Goal: Use online tool/utility: Utilize a website feature to perform a specific function

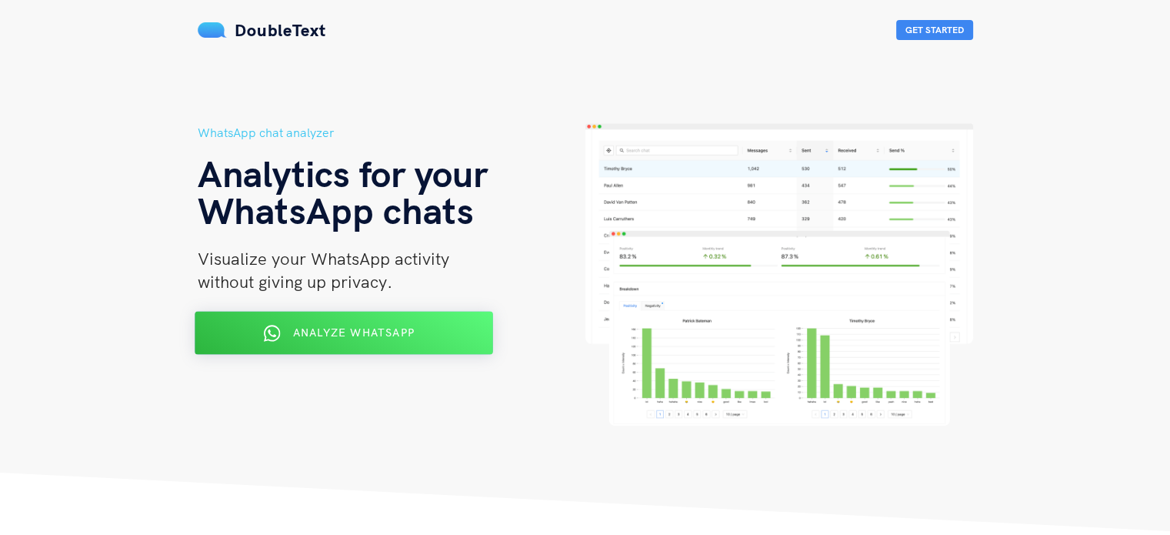
click at [401, 332] on span "Analyze WhatsApp" at bounding box center [353, 332] width 122 height 14
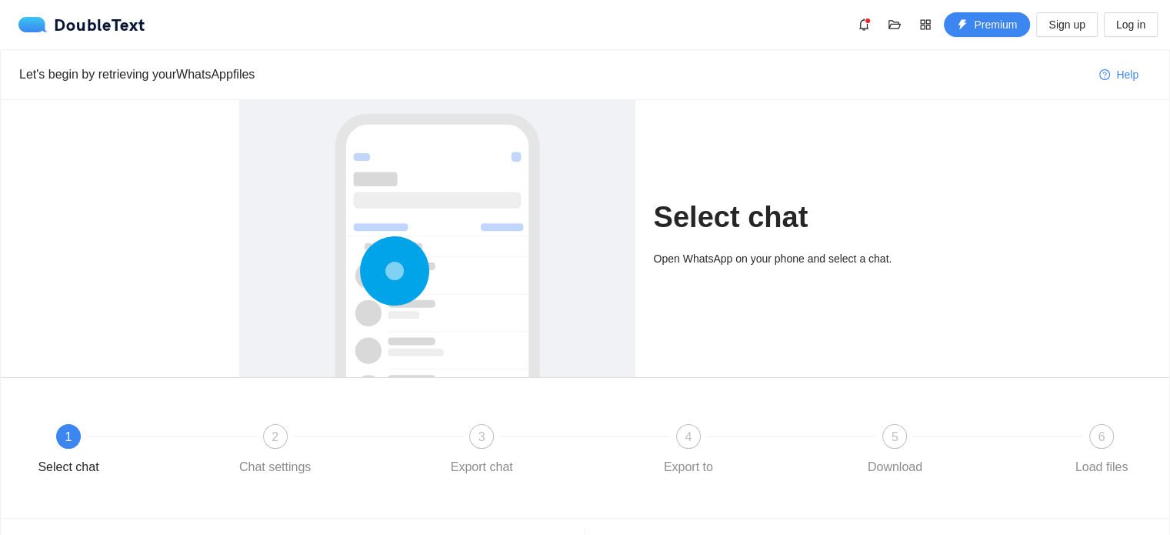
scroll to position [86, 0]
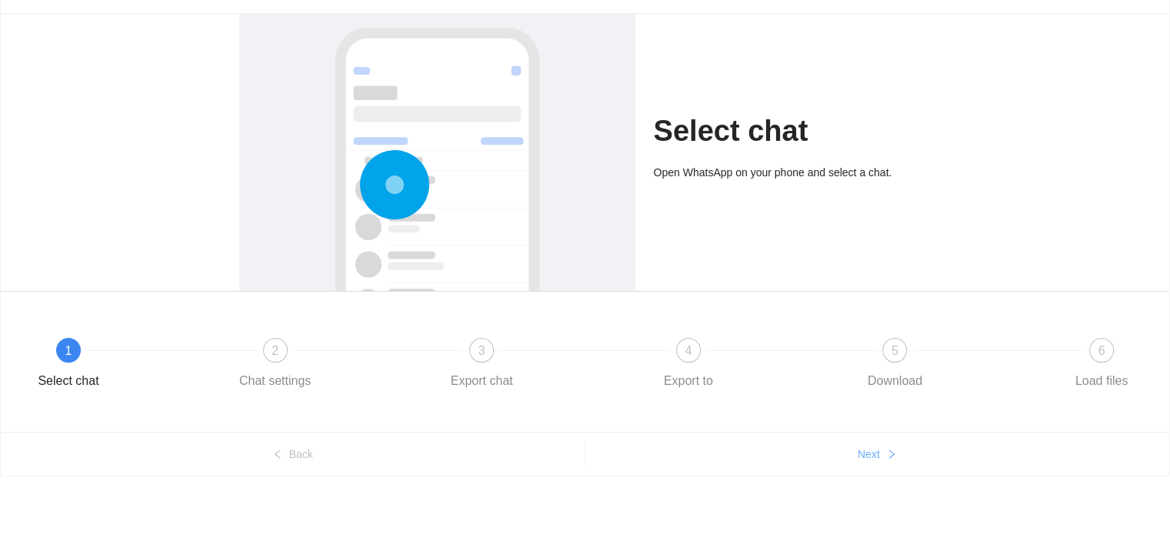
click at [880, 445] on button "Next" at bounding box center [877, 453] width 585 height 25
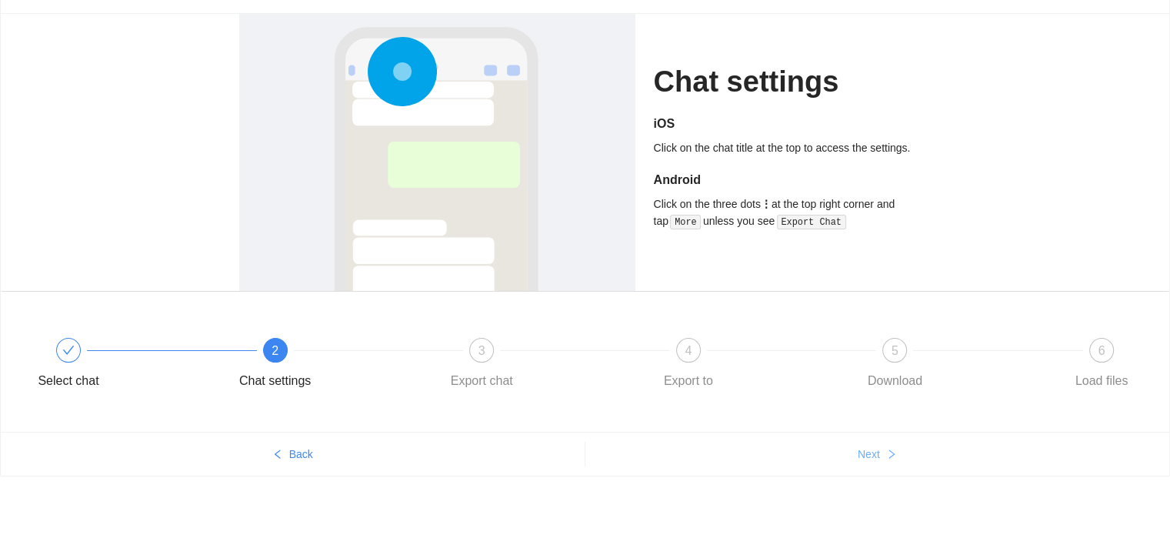
click at [880, 445] on button "Next" at bounding box center [877, 453] width 585 height 25
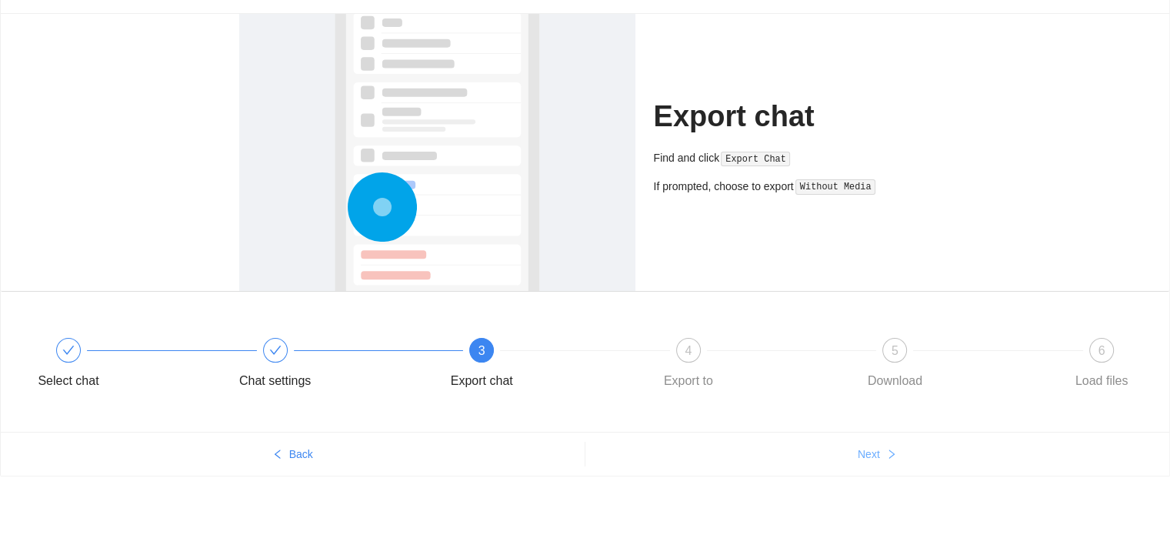
click at [880, 445] on button "Next" at bounding box center [877, 453] width 585 height 25
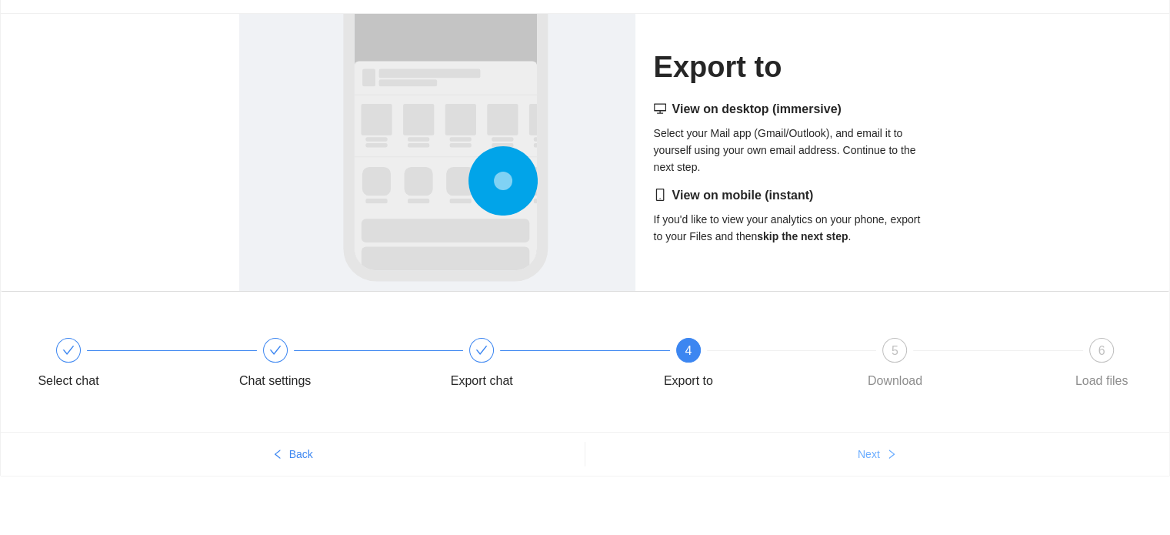
click at [880, 445] on button "Next" at bounding box center [877, 453] width 585 height 25
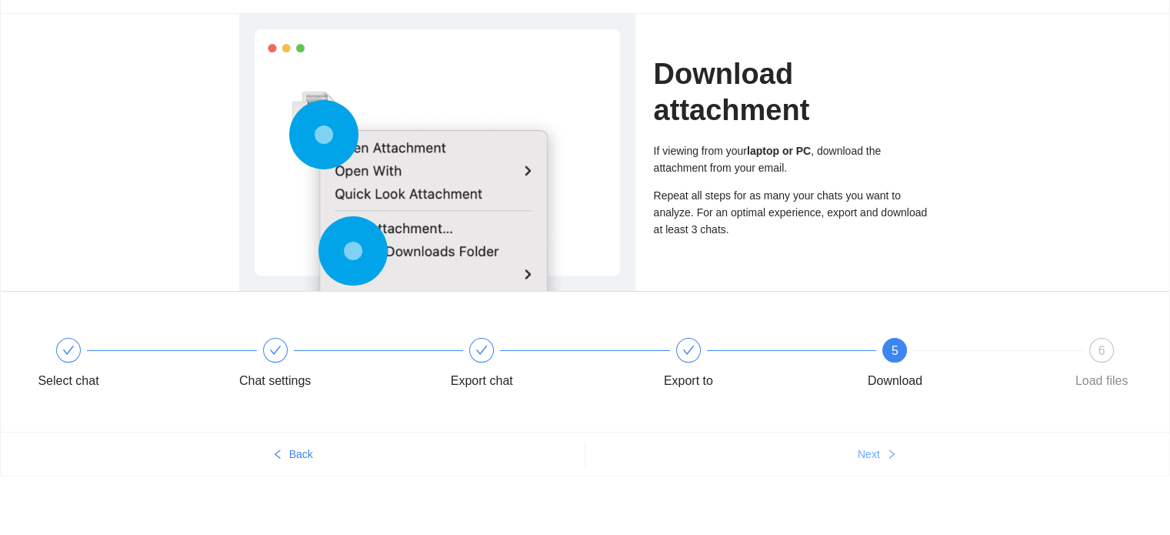
click at [880, 445] on button "Next" at bounding box center [877, 453] width 585 height 25
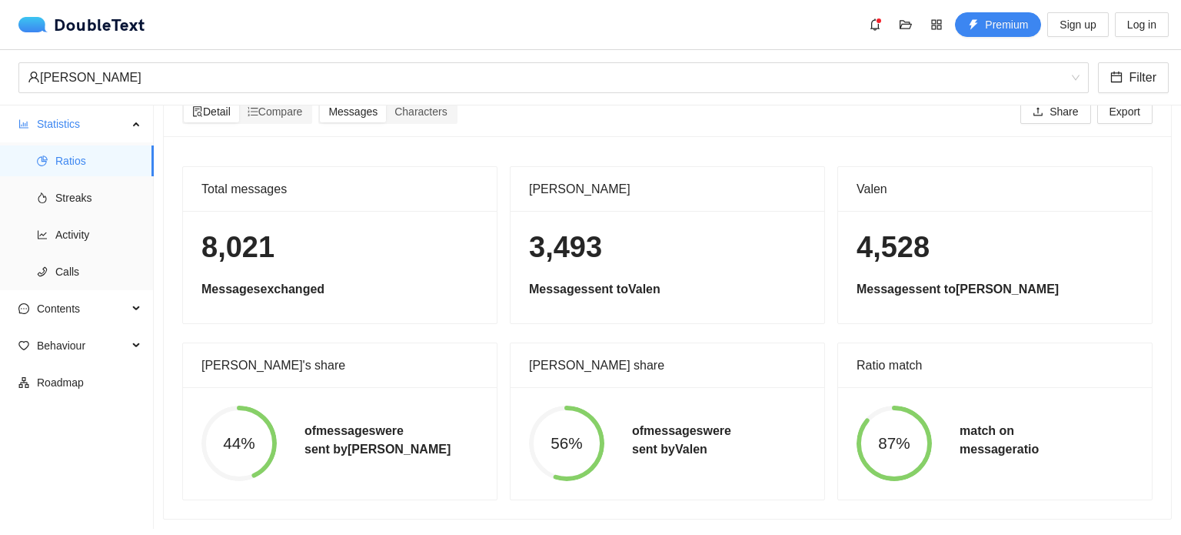
scroll to position [0, 0]
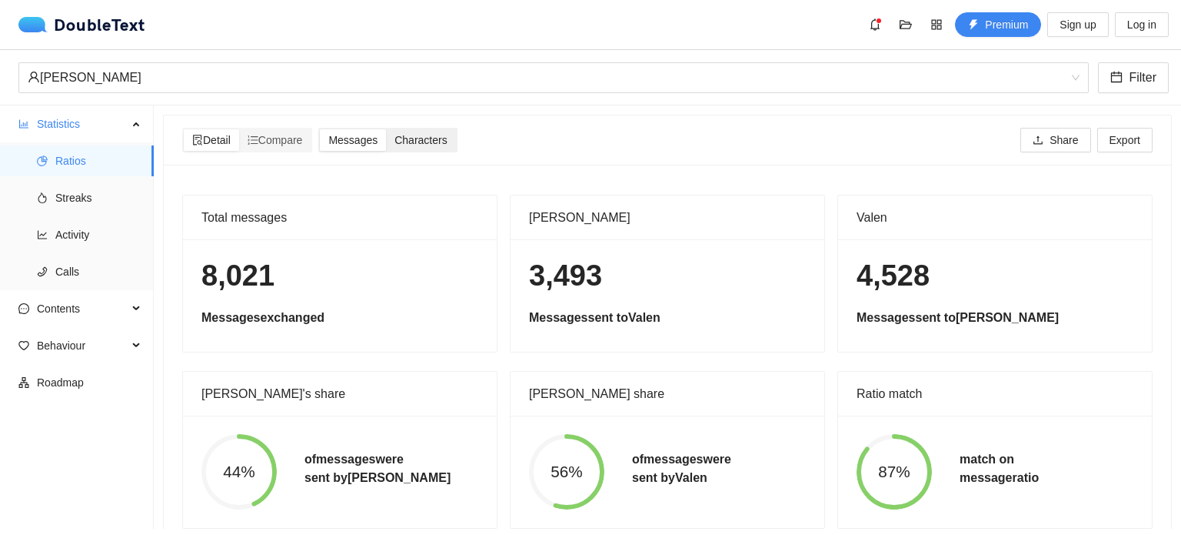
click at [428, 145] on span "Characters" at bounding box center [421, 140] width 52 height 12
click at [386, 129] on input "Characters" at bounding box center [386, 129] width 0 height 0
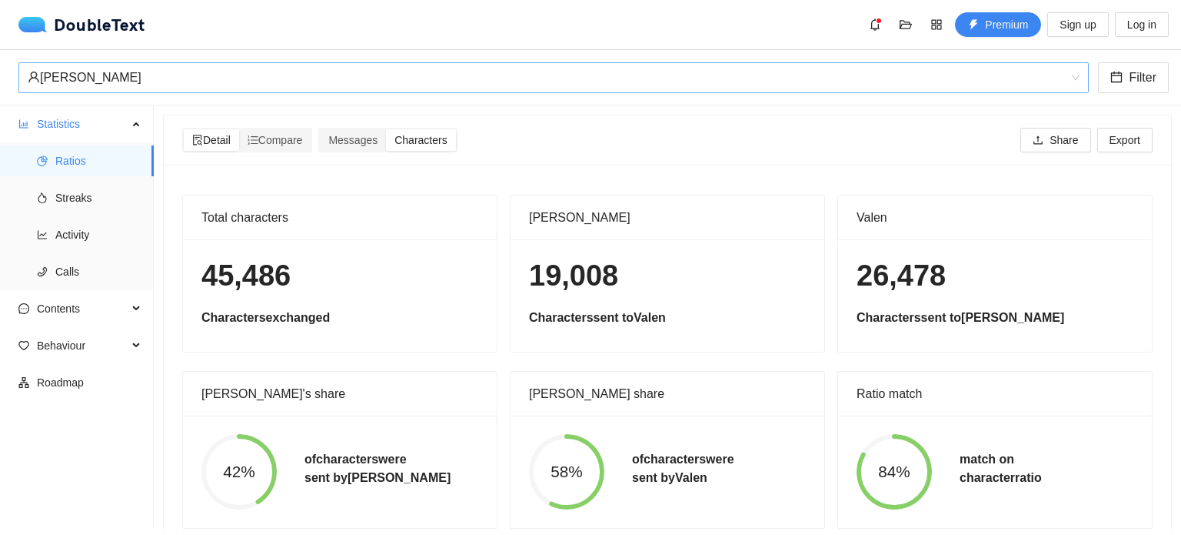
click at [232, 68] on div "[PERSON_NAME]" at bounding box center [547, 77] width 1038 height 29
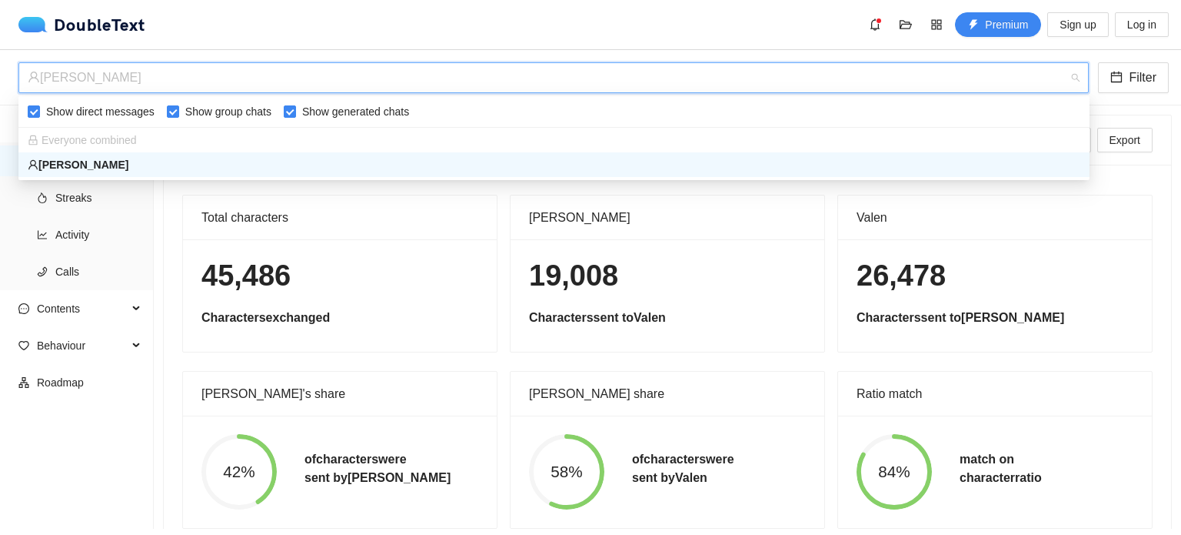
click at [443, 203] on div "Total characters" at bounding box center [340, 217] width 277 height 44
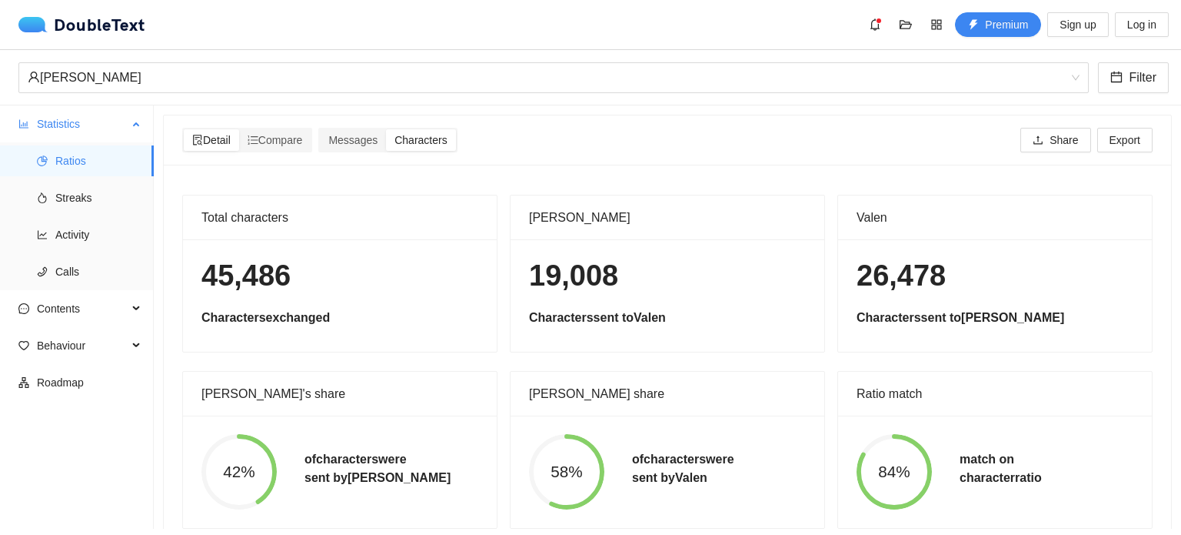
click at [114, 214] on ul "Ratios Streaks Activity Calls" at bounding box center [76, 216] width 153 height 148
click at [80, 207] on span "Streaks" at bounding box center [98, 197] width 86 height 31
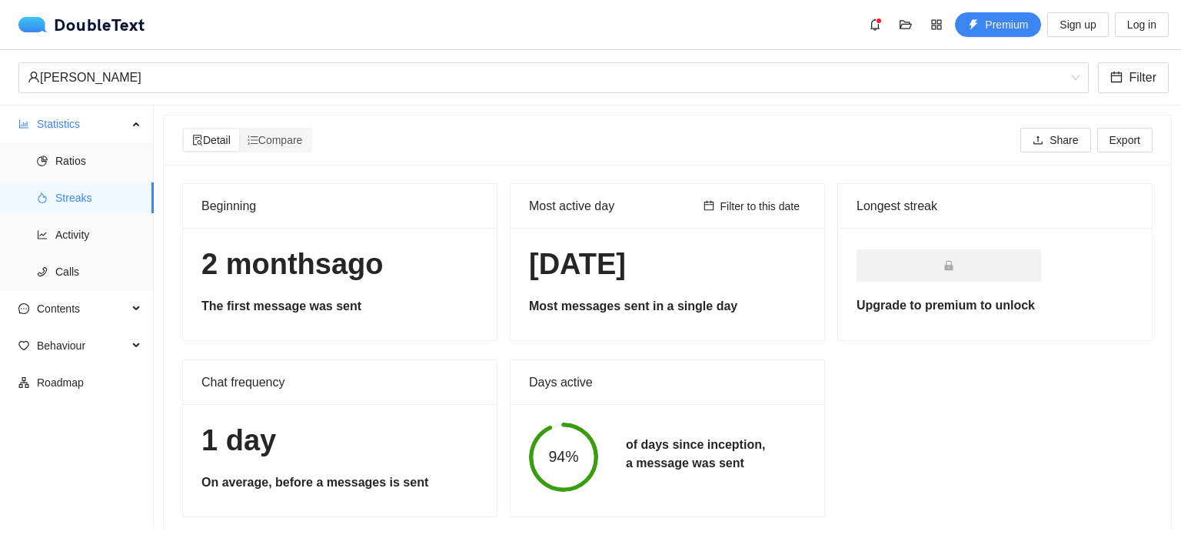
scroll to position [28, 0]
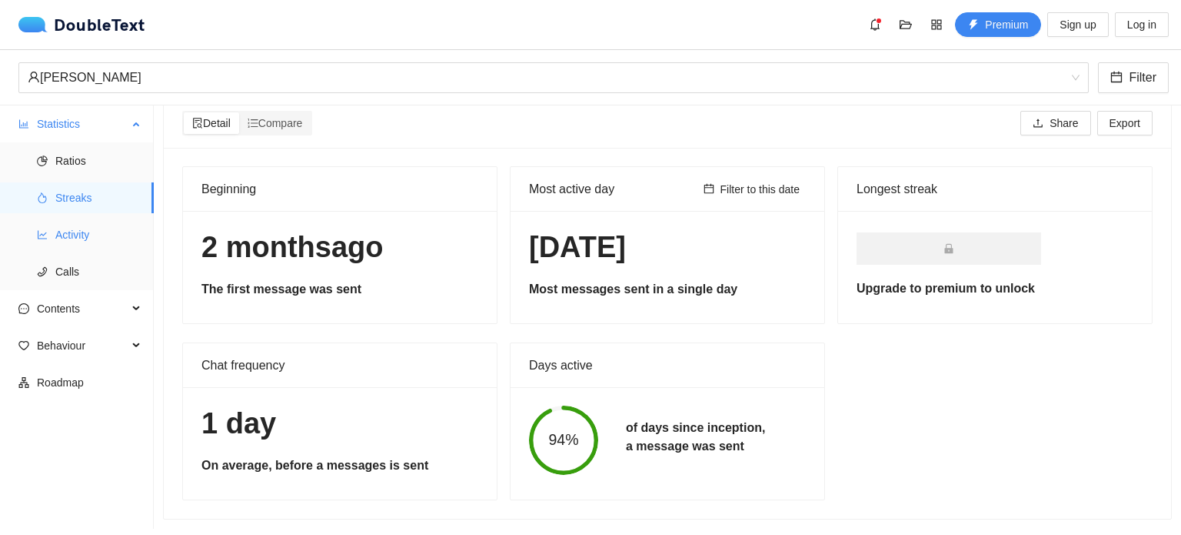
click at [77, 233] on span "Activity" at bounding box center [98, 234] width 86 height 31
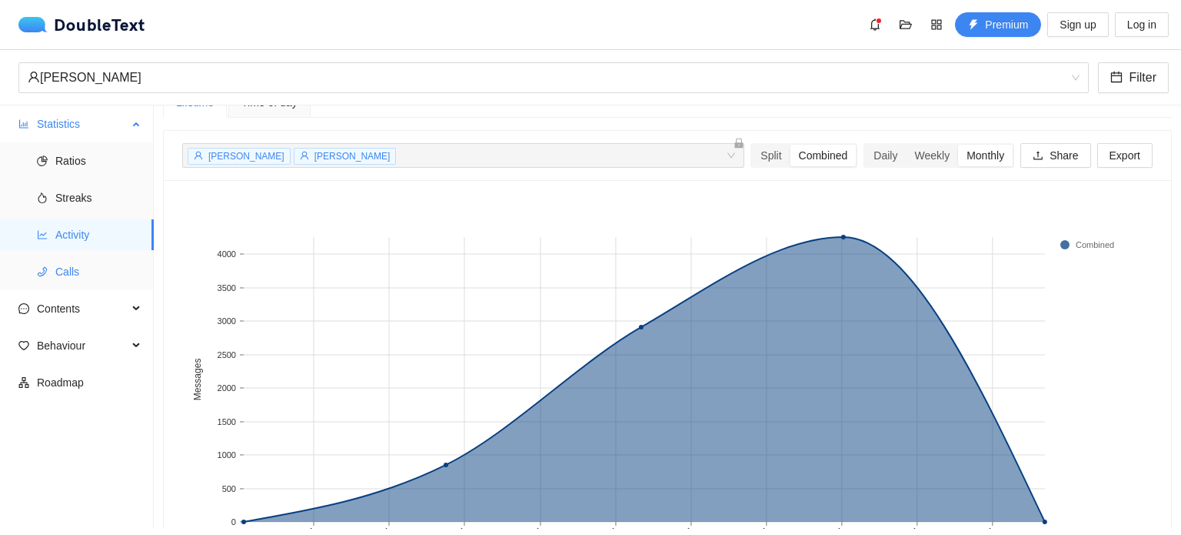
click at [87, 264] on span "Calls" at bounding box center [98, 271] width 86 height 31
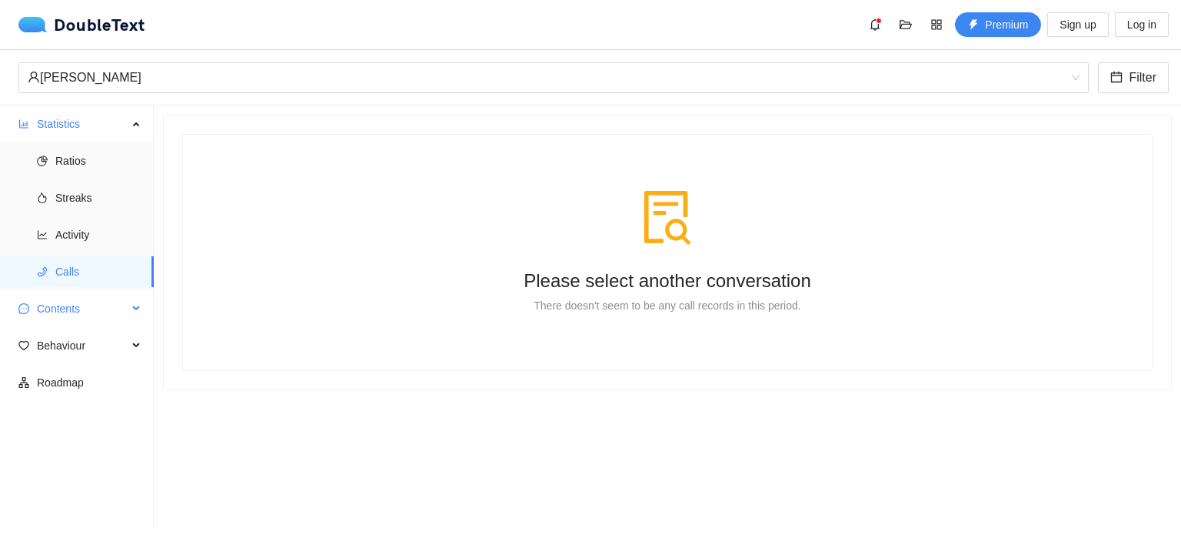
click at [85, 313] on span "Contents" at bounding box center [82, 308] width 91 height 31
click at [99, 347] on span "Word Cloud" at bounding box center [98, 345] width 86 height 31
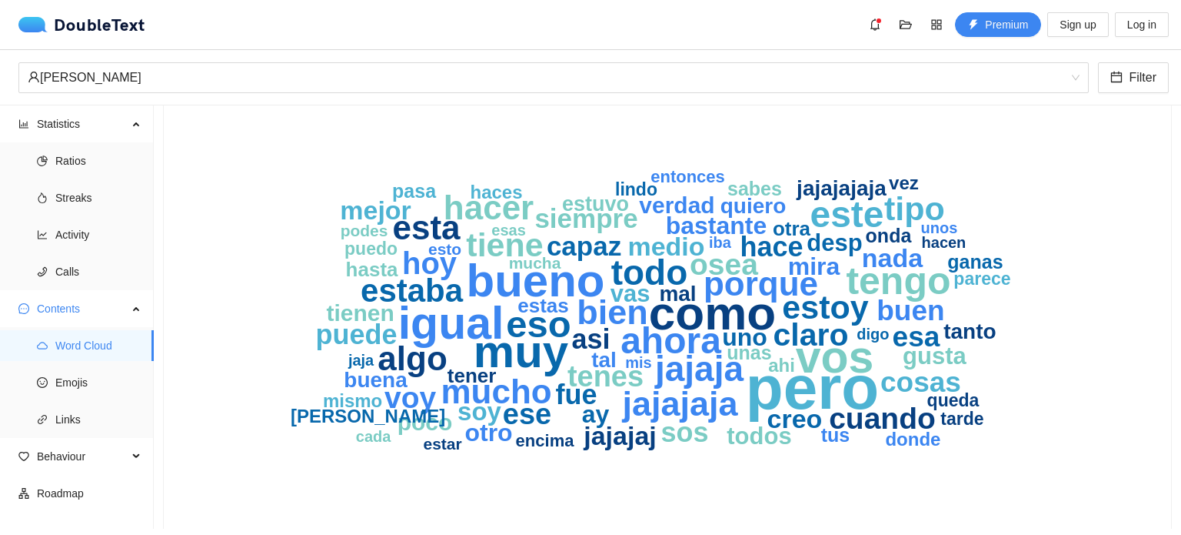
scroll to position [71, 0]
click at [651, 418] on text "jajajaja" at bounding box center [680, 402] width 117 height 39
click at [705, 385] on text "jajajaja" at bounding box center [680, 402] width 117 height 39
click at [78, 382] on span "Emojis" at bounding box center [98, 382] width 86 height 31
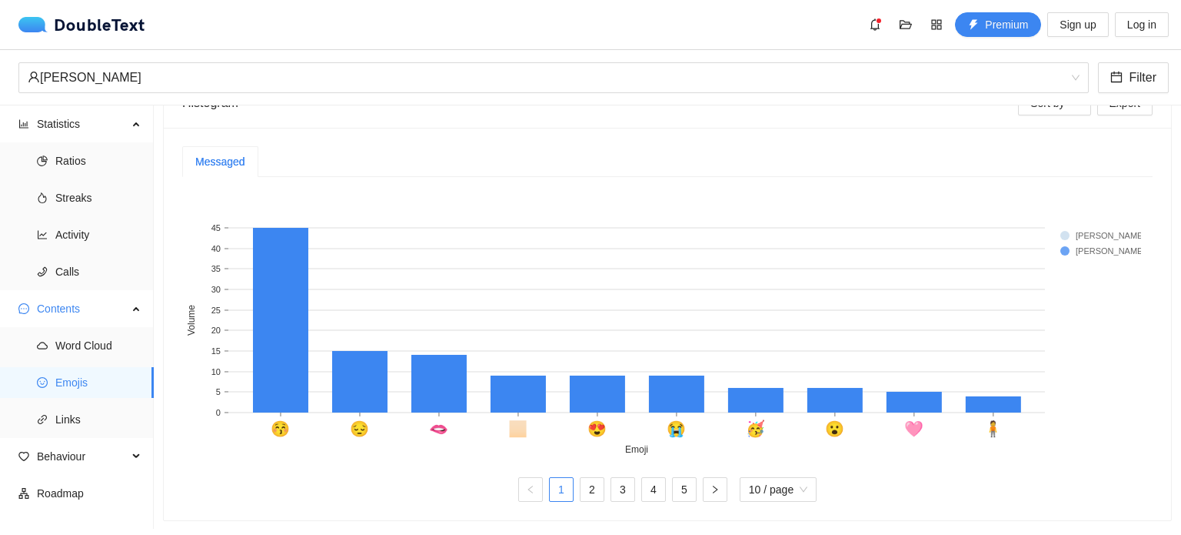
scroll to position [319, 0]
click at [512, 392] on rect at bounding box center [518, 393] width 55 height 37
click at [415, 416] on rect at bounding box center [661, 322] width 959 height 269
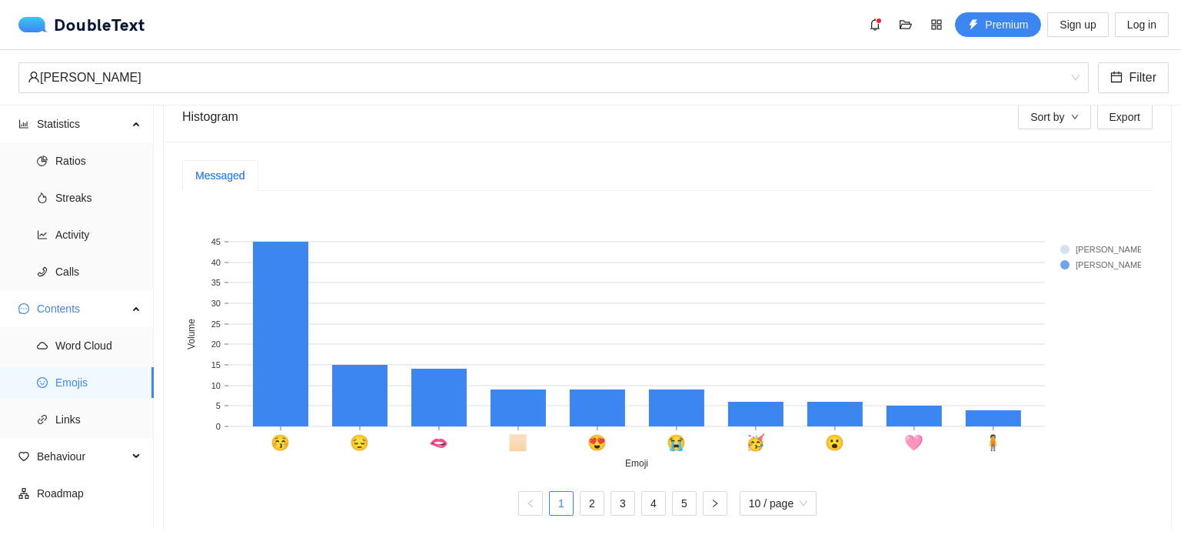
scroll to position [323, 0]
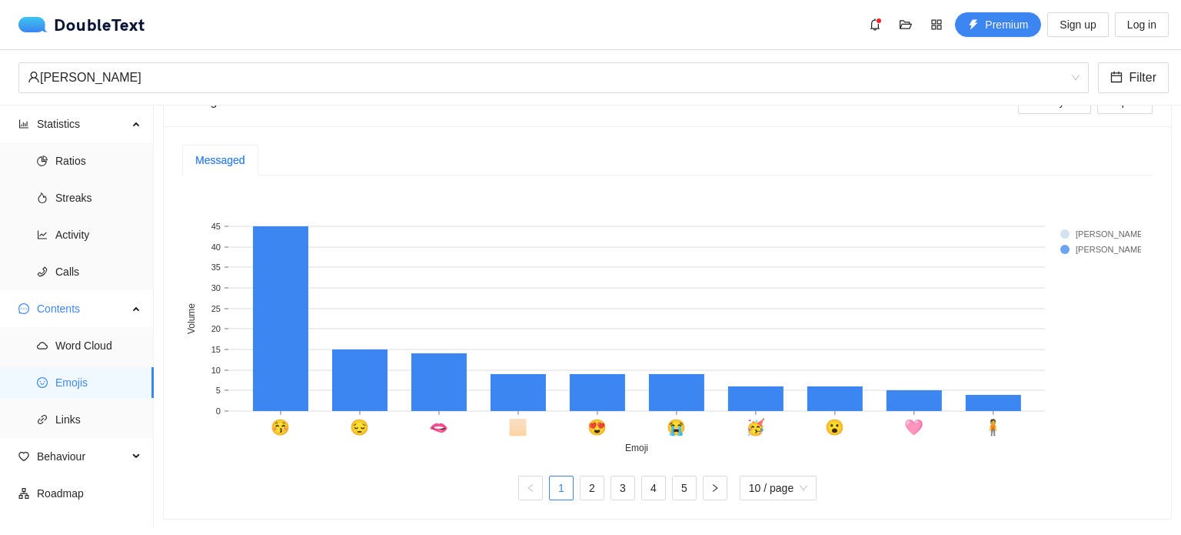
click at [1068, 226] on rect at bounding box center [1092, 233] width 62 height 15
click at [74, 439] on ul "Statistics Ratios Streaks Activity Calls Contents Word Cloud Emojis Links Behav…" at bounding box center [77, 316] width 154 height 423
click at [82, 450] on span "Behaviour" at bounding box center [82, 456] width 91 height 31
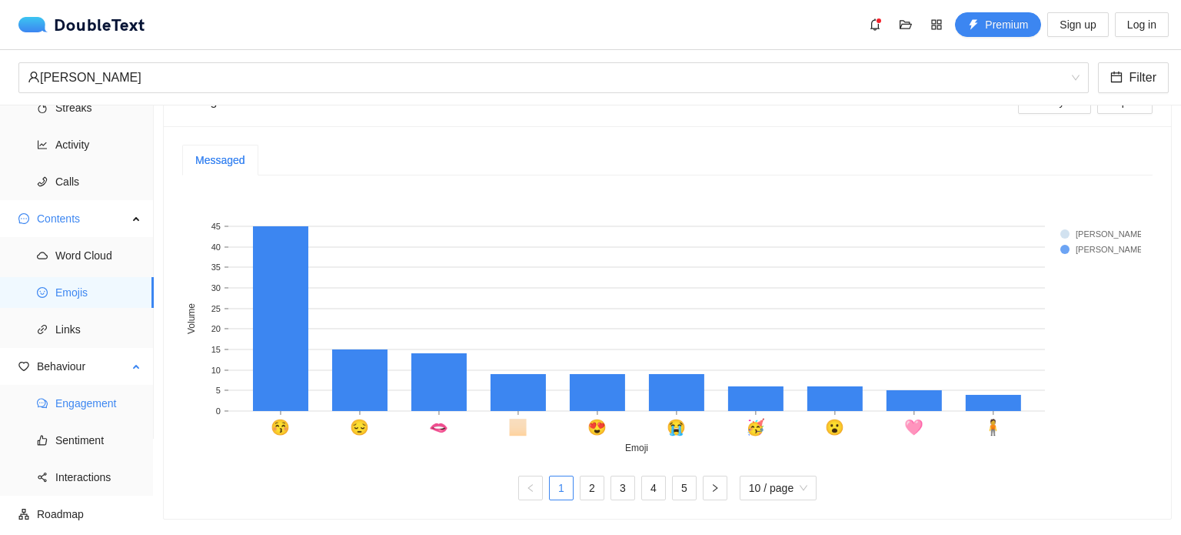
click at [102, 404] on span "Engagement" at bounding box center [98, 403] width 86 height 31
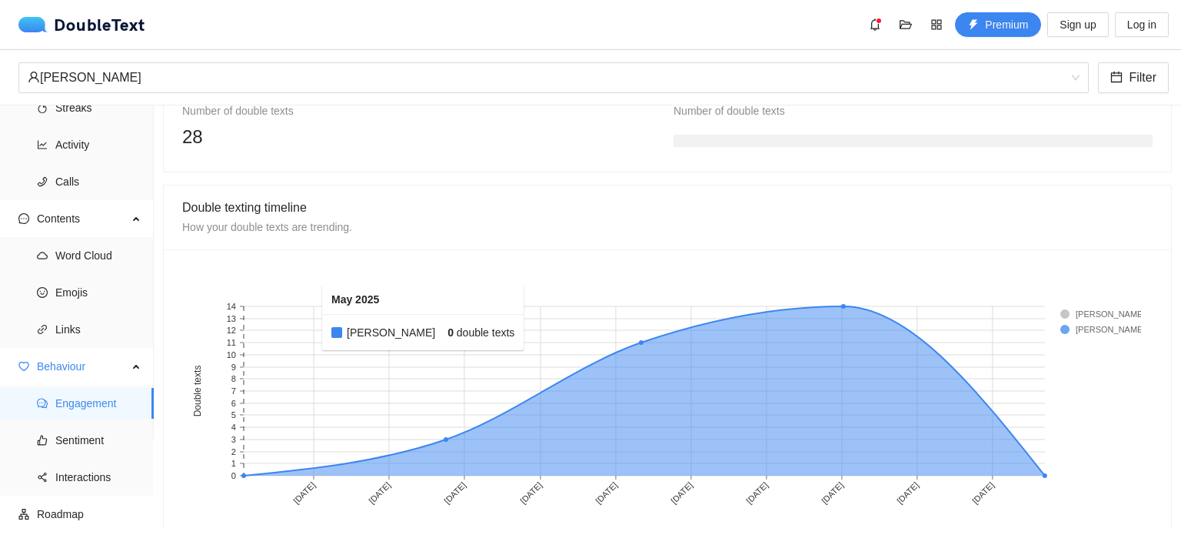
scroll to position [1295, 0]
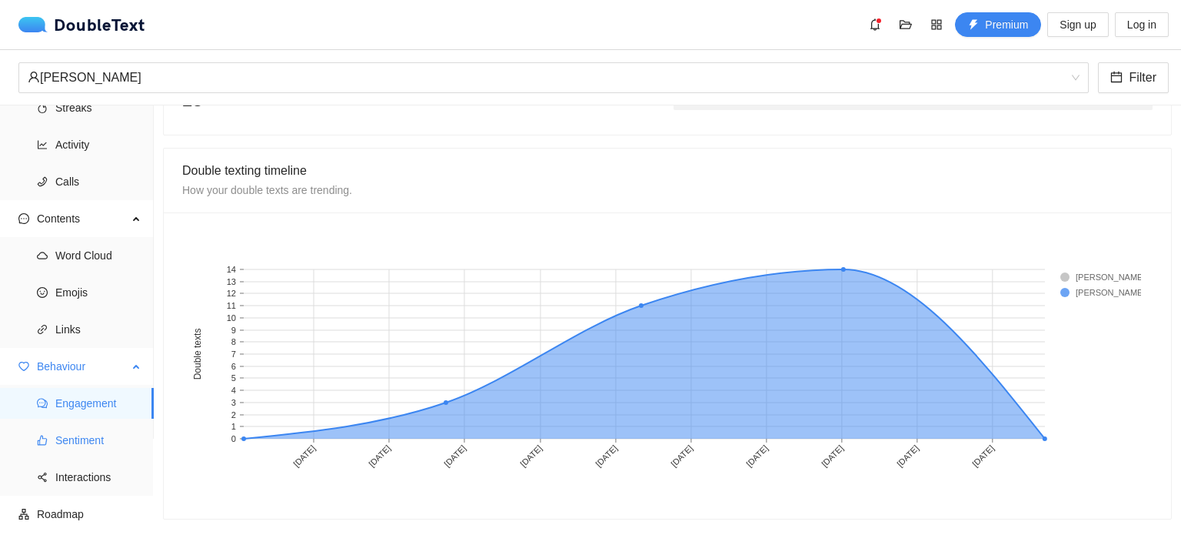
click at [87, 428] on span "Sentiment" at bounding box center [98, 440] width 86 height 31
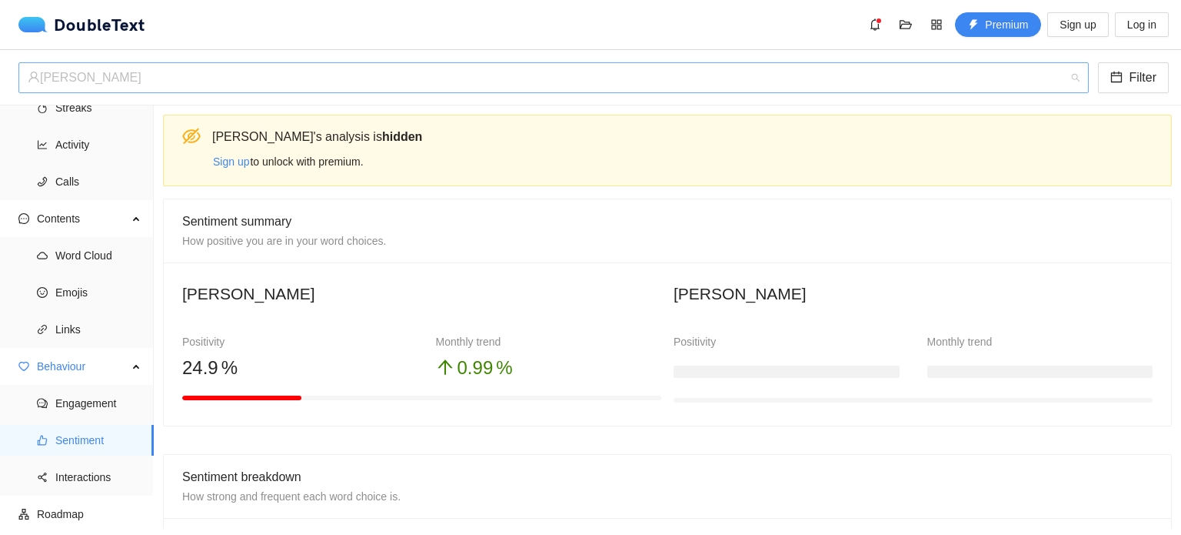
click at [760, 77] on div "Axel" at bounding box center [547, 77] width 1038 height 29
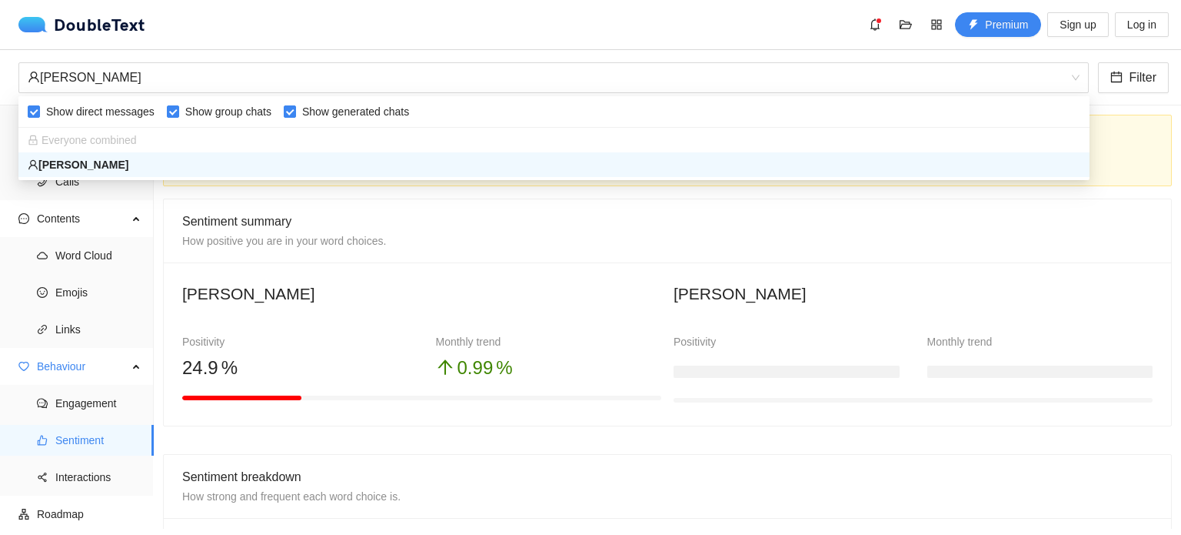
click at [550, 238] on div "Sentiment summary How positive you are in your word choices." at bounding box center [667, 231] width 971 height 38
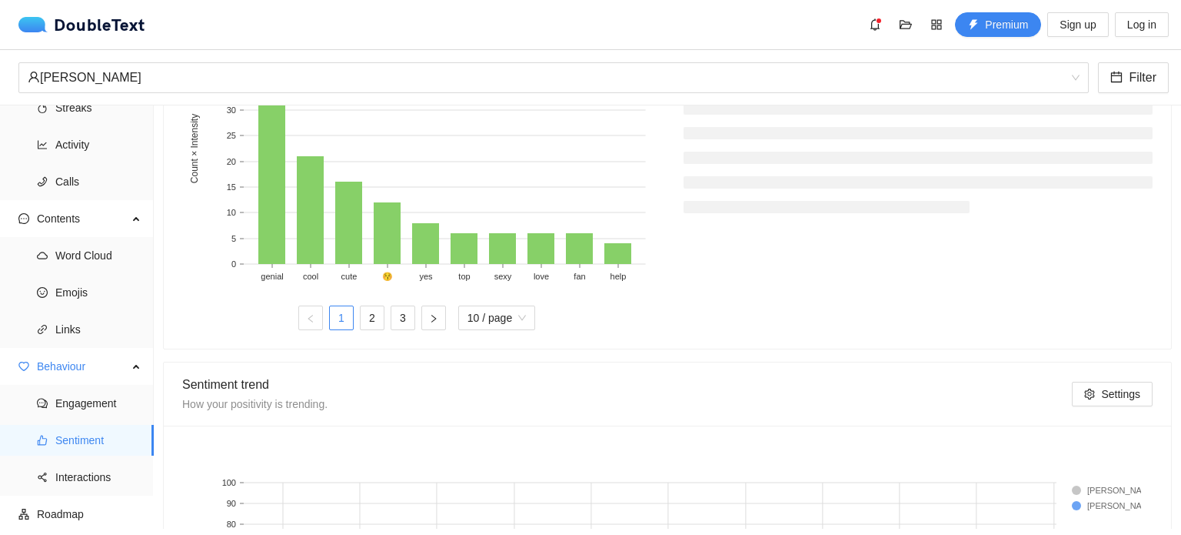
scroll to position [646, 0]
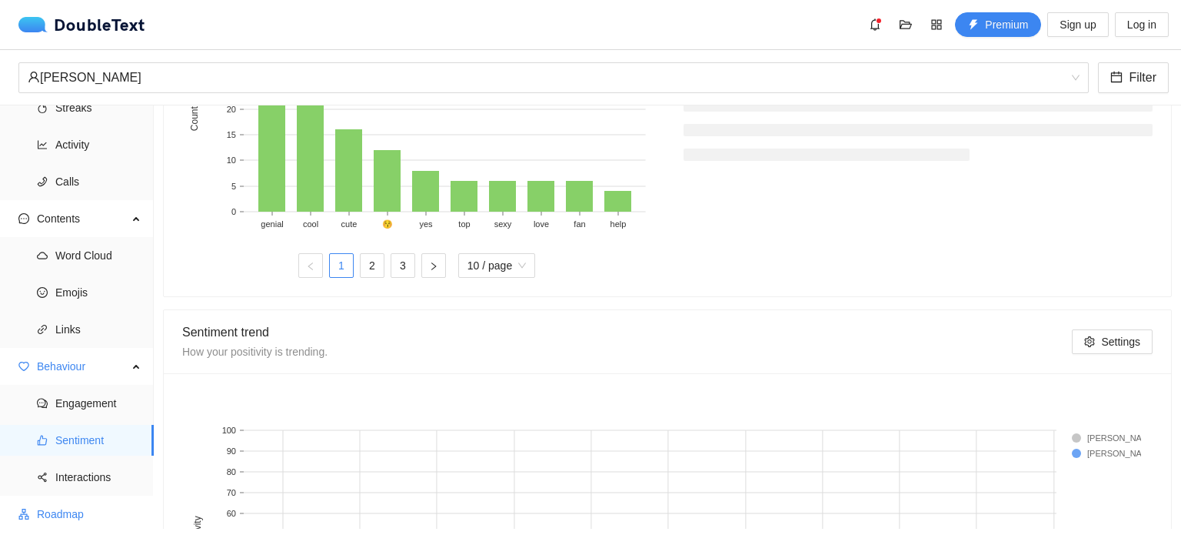
click at [72, 515] on span "Roadmap" at bounding box center [89, 513] width 105 height 31
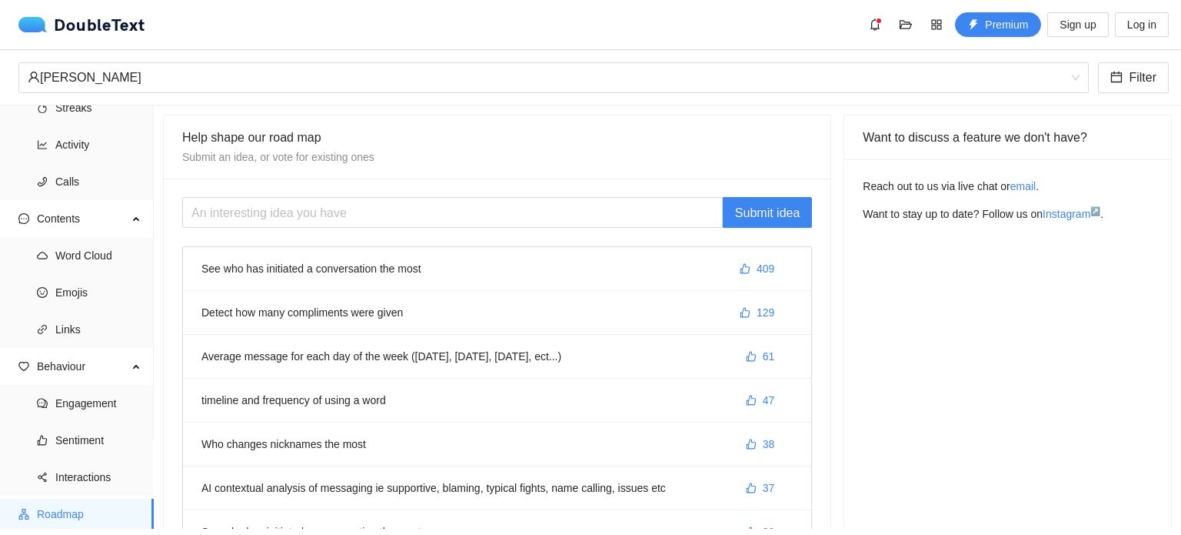
click at [405, 270] on li "See who has initiated a conversation the most 409" at bounding box center [497, 269] width 628 height 44
click at [757, 271] on span "409" at bounding box center [766, 268] width 18 height 17
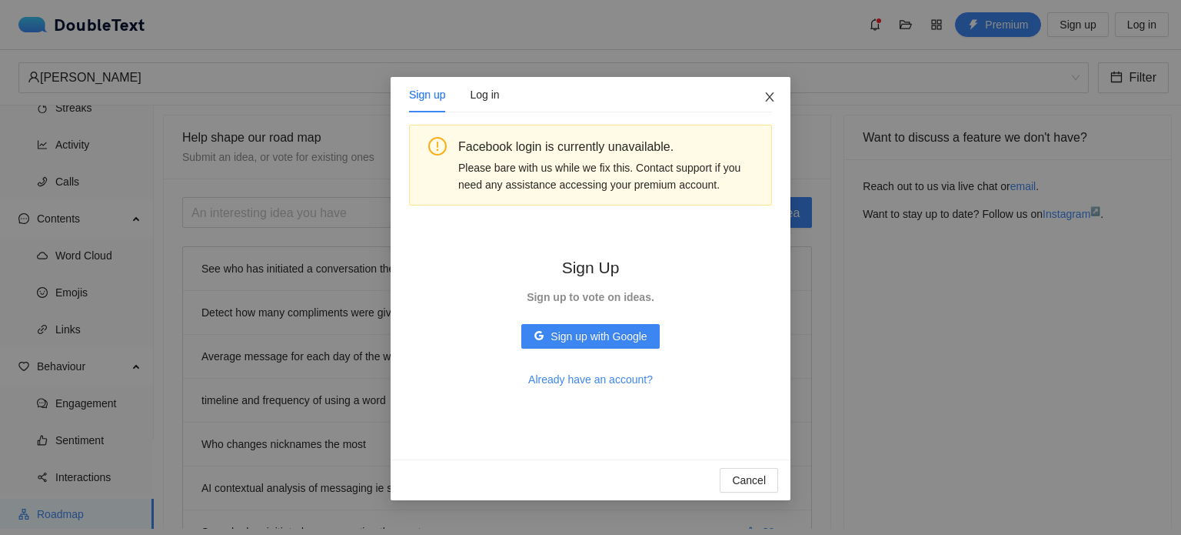
click at [766, 95] on icon "close" at bounding box center [770, 97] width 12 height 12
